Goal: Check status: Check status

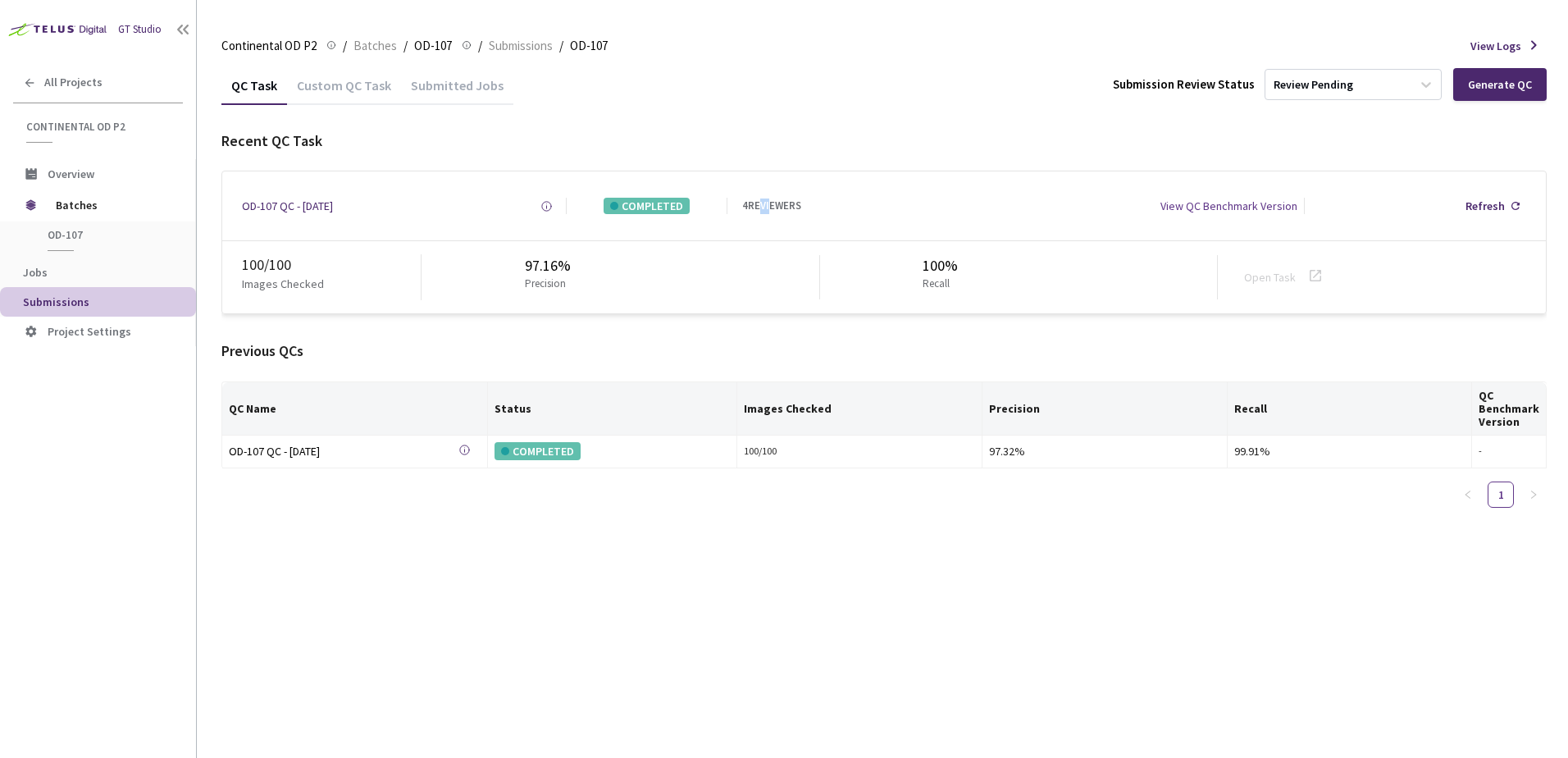
drag, startPoint x: 762, startPoint y: 219, endPoint x: 773, endPoint y: 220, distance: 11.0
click at [767, 219] on div "OD-107 QC - [DATE] Created at [DATE] 8:59 AM GMT+2 Created by [PERSON_NAME] K N…" at bounding box center [884, 206] width 1323 height 69
click at [438, 70] on div "Submitted Jobs" at bounding box center [458, 84] width 113 height 35
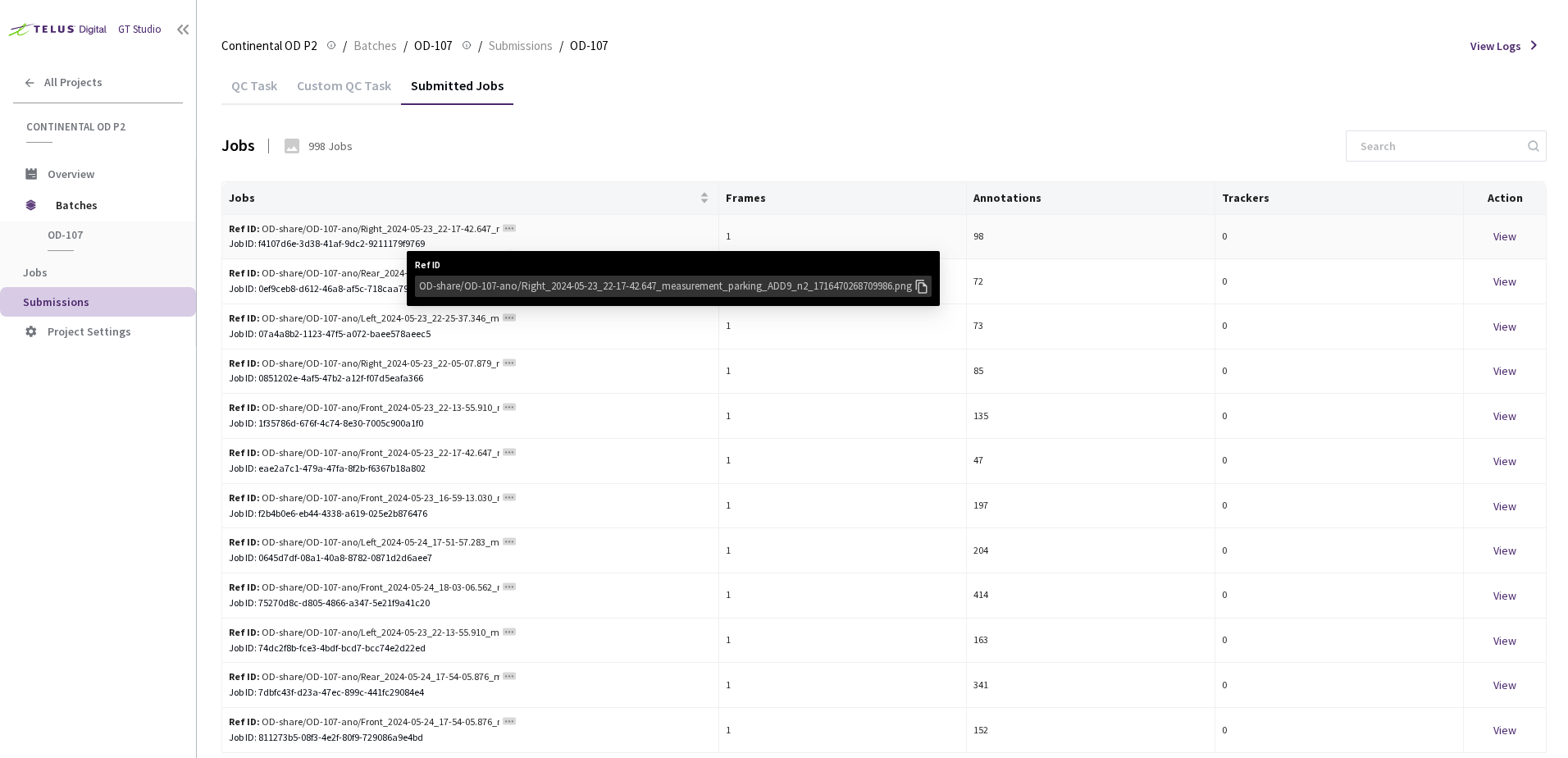
click at [525, 283] on div "OD-share/OD-107-ano/Right_2024-05-23_22-17-42.647_measurement_parking_ADD9_n2_1…" at bounding box center [665, 286] width 494 height 17
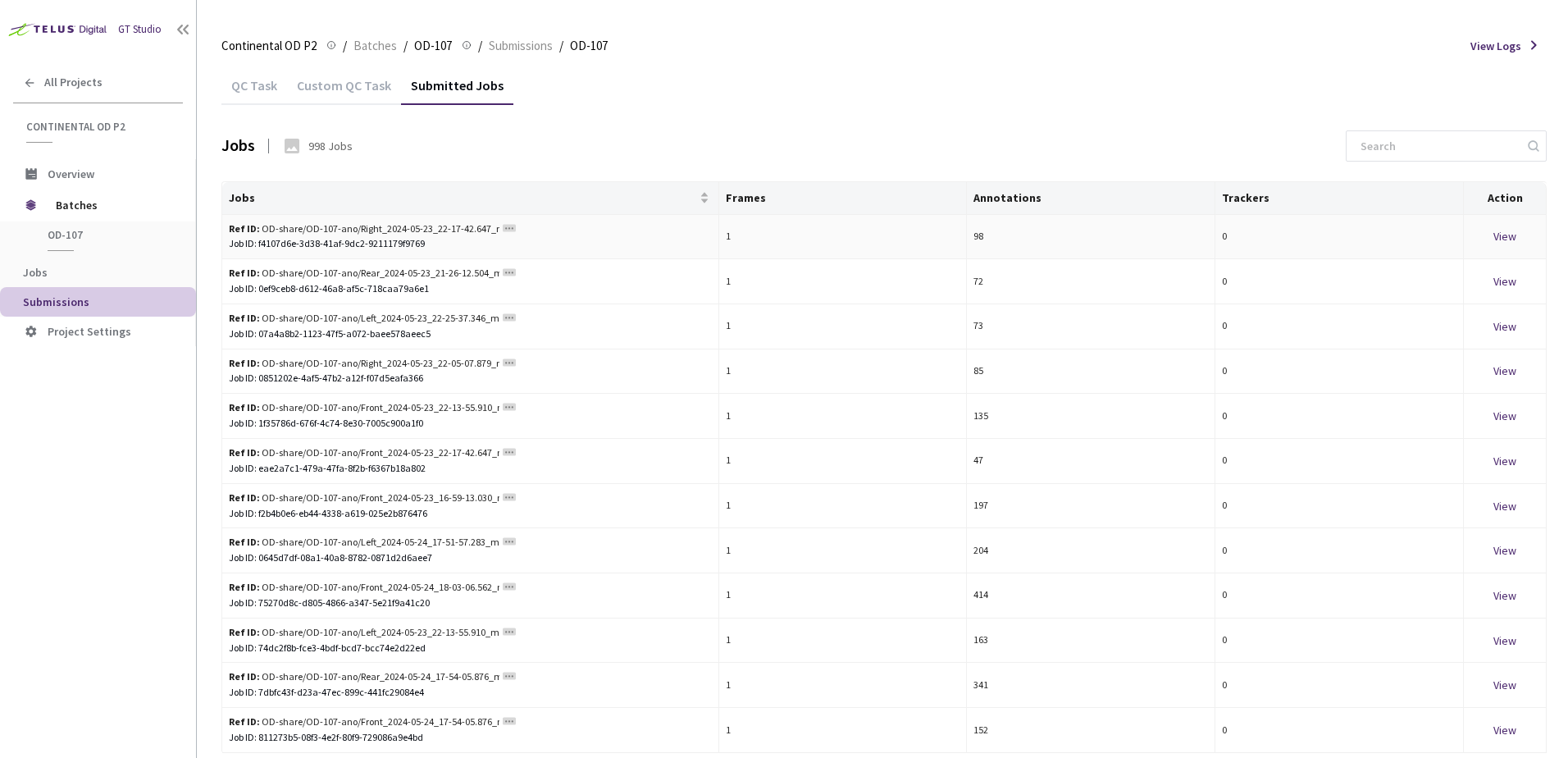
click at [511, 229] on rect at bounding box center [509, 227] width 13 height 7
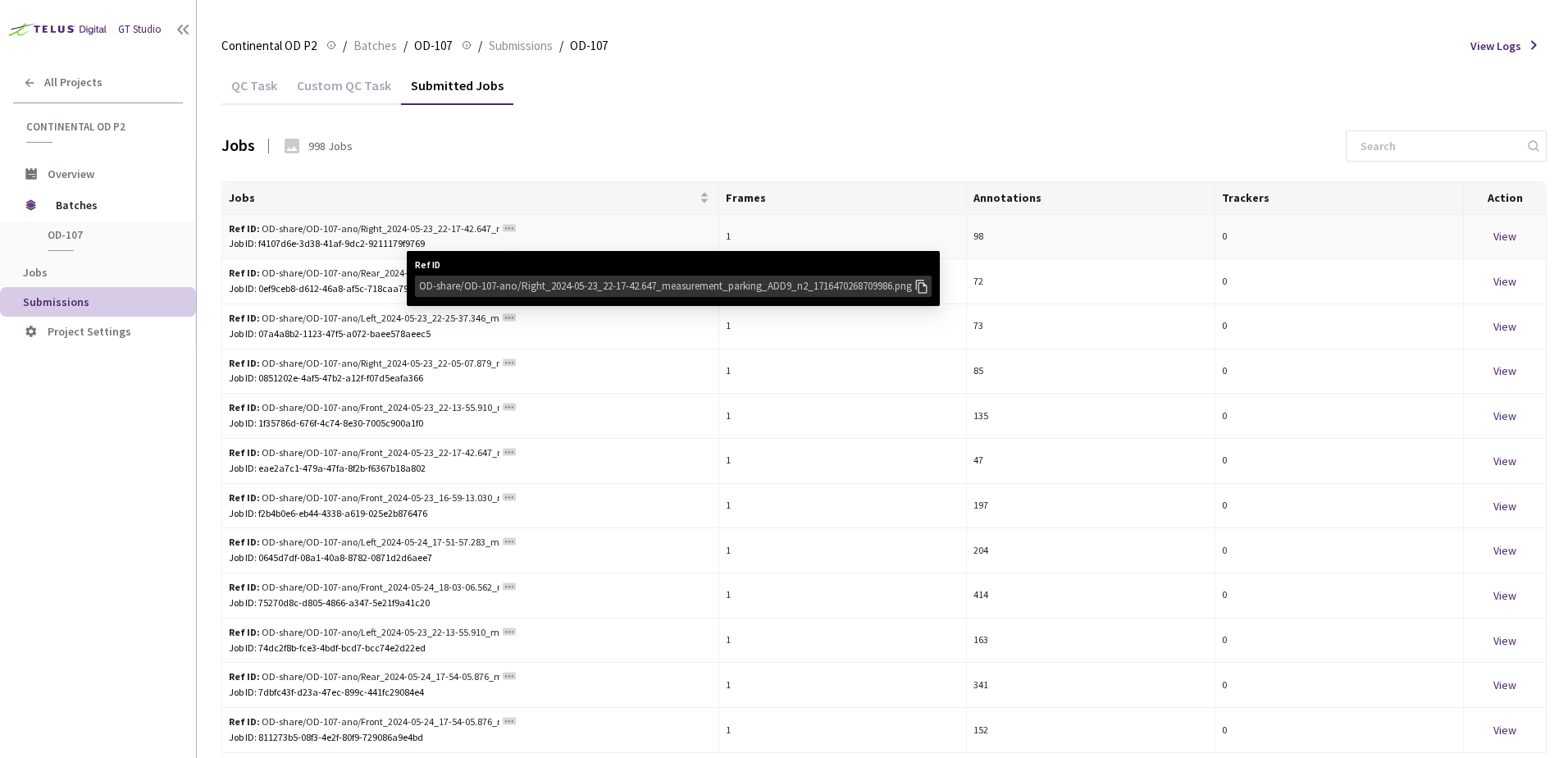
click at [493, 285] on div "OD-share/OD-107-ano/Right_2024-05-23_22-17-42.647_measurement_parking_ADD9_n2_1…" at bounding box center [665, 286] width 494 height 17
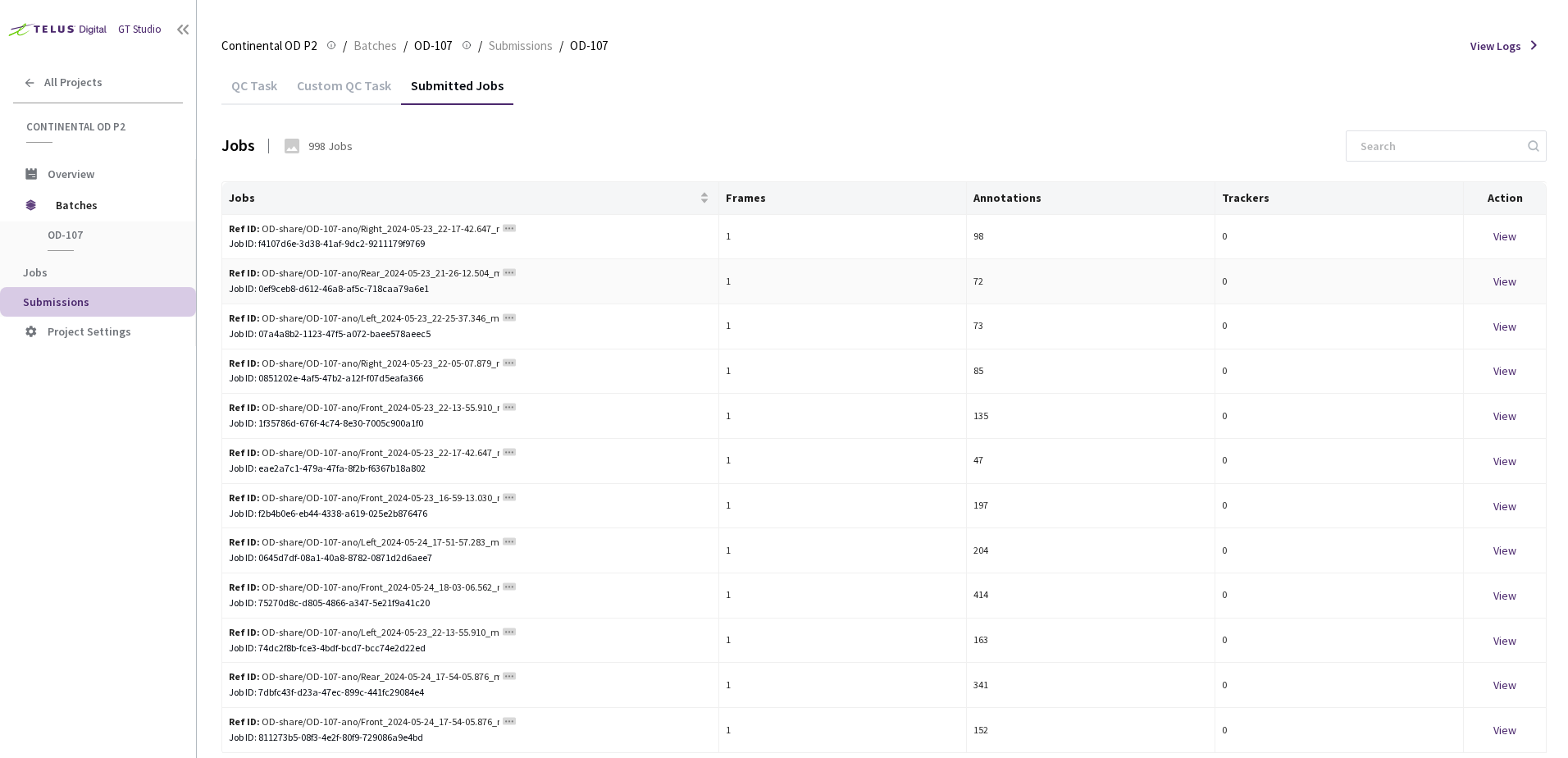
click at [510, 275] on rect at bounding box center [509, 273] width 13 height 7
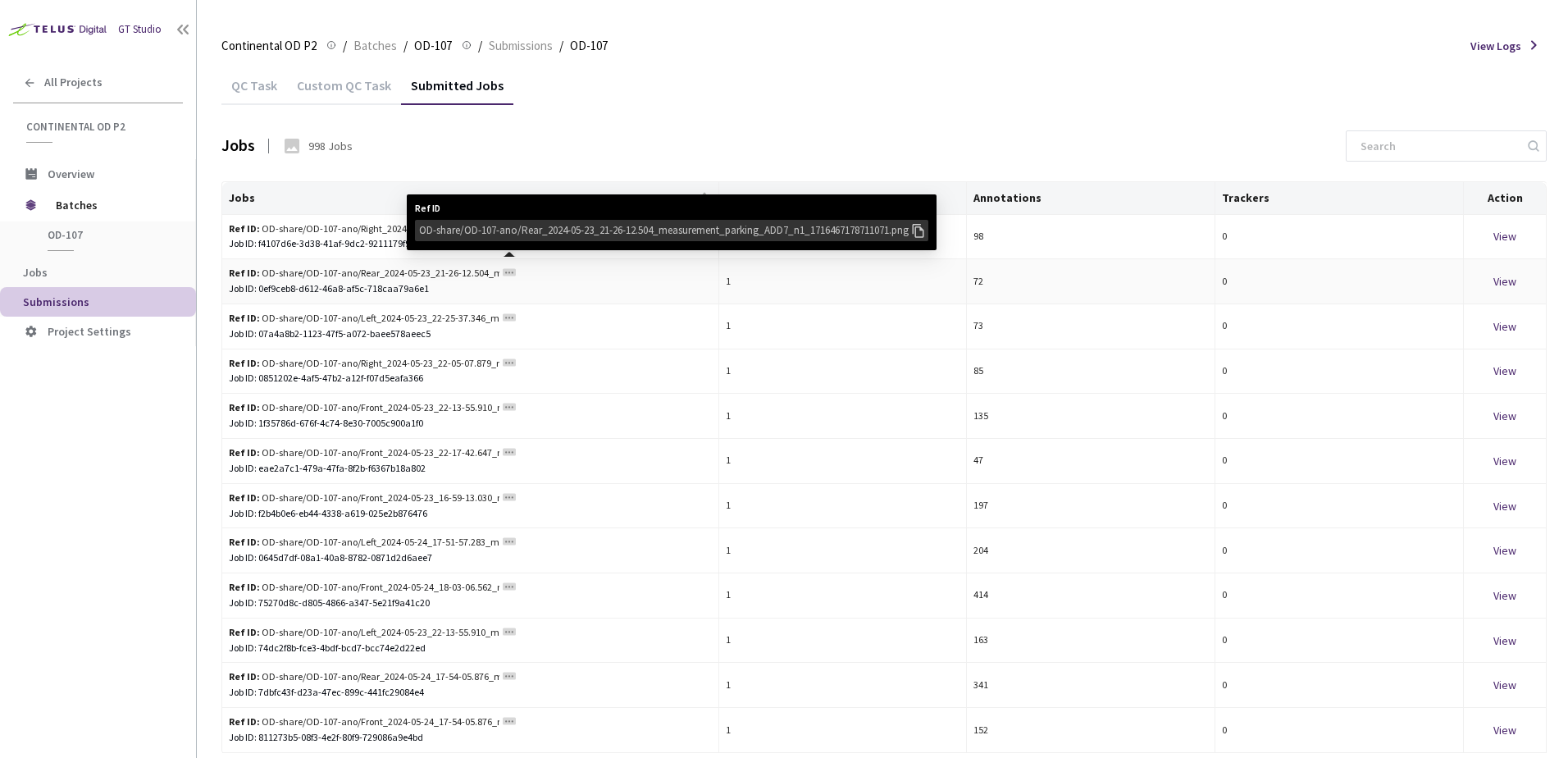
click at [531, 239] on div "OD-share/OD-107-ano/Rear_2024-05-23_21-26-12.504_measurement_parking_ADD7_n1_17…" at bounding box center [670, 231] width 513 height 21
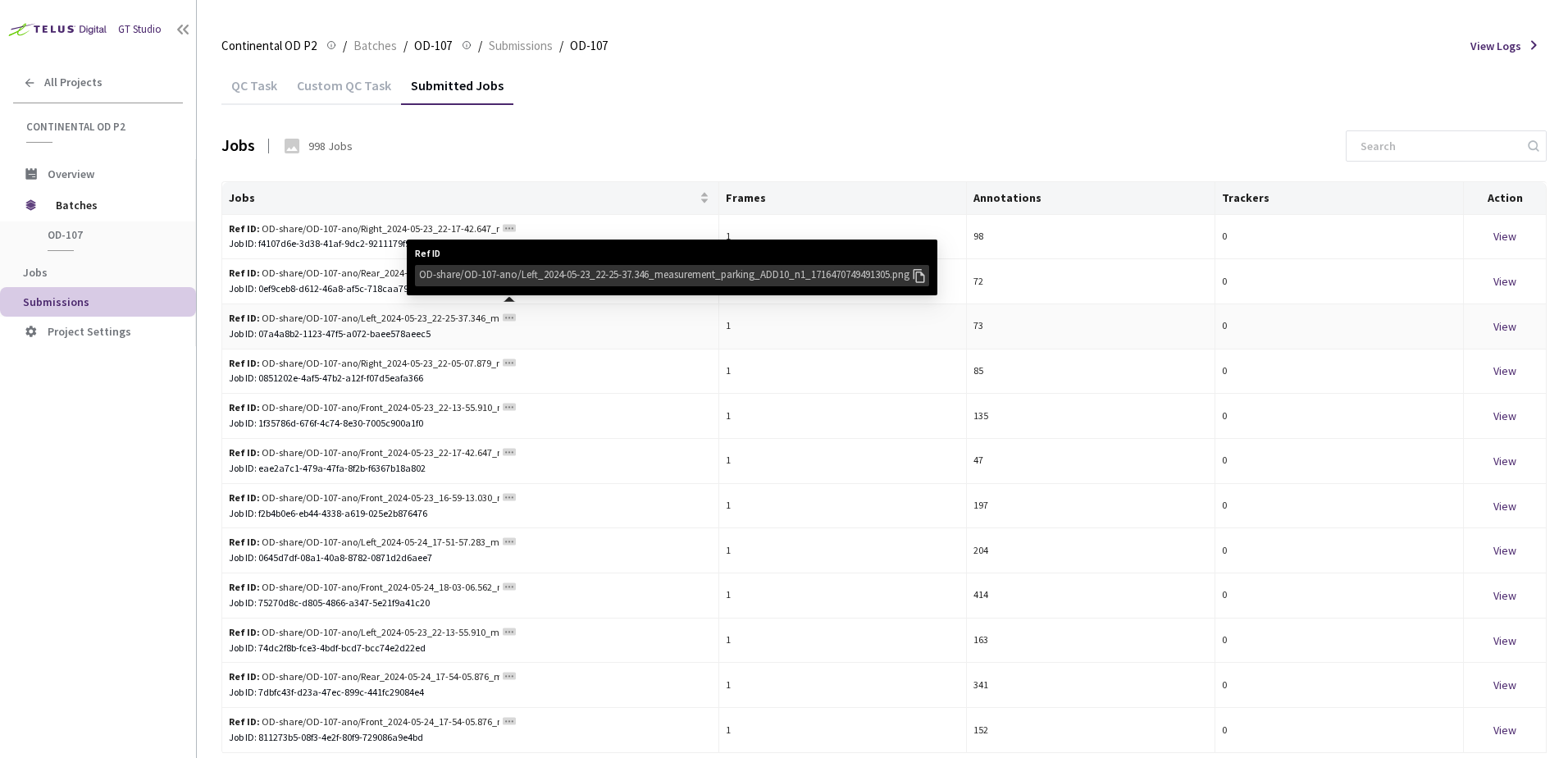
click at [512, 275] on div "OD-share/OD-107-ano/Left_2024-05-23_22-25-37.346_measurement_parking_ADD10_n1_1…" at bounding box center [664, 275] width 491 height 17
